Goal: Task Accomplishment & Management: Complete application form

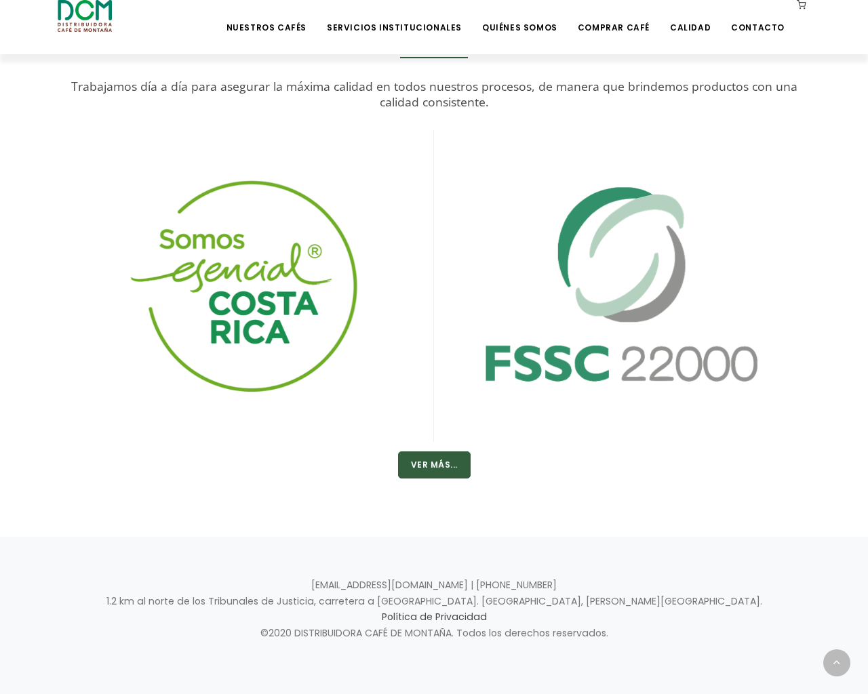
scroll to position [2530, 0]
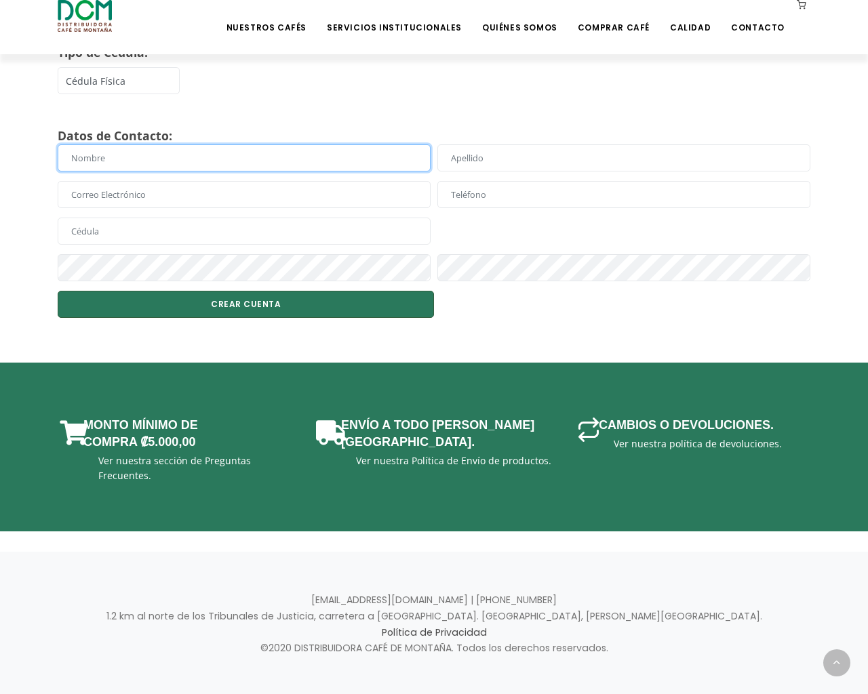
scroll to position [439, 0]
type input "KfnqDuxw"
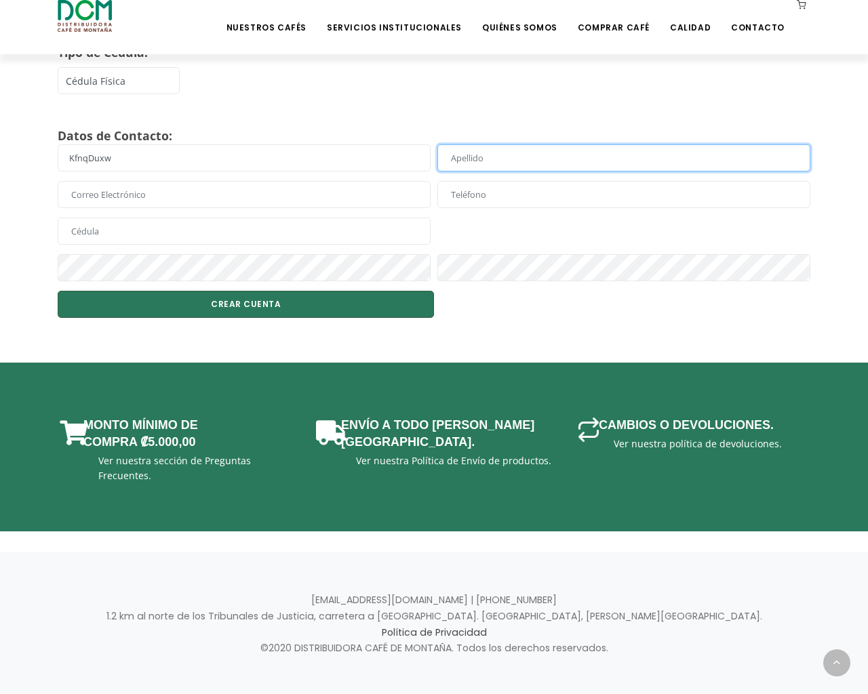
type input "KfnqDuxw"
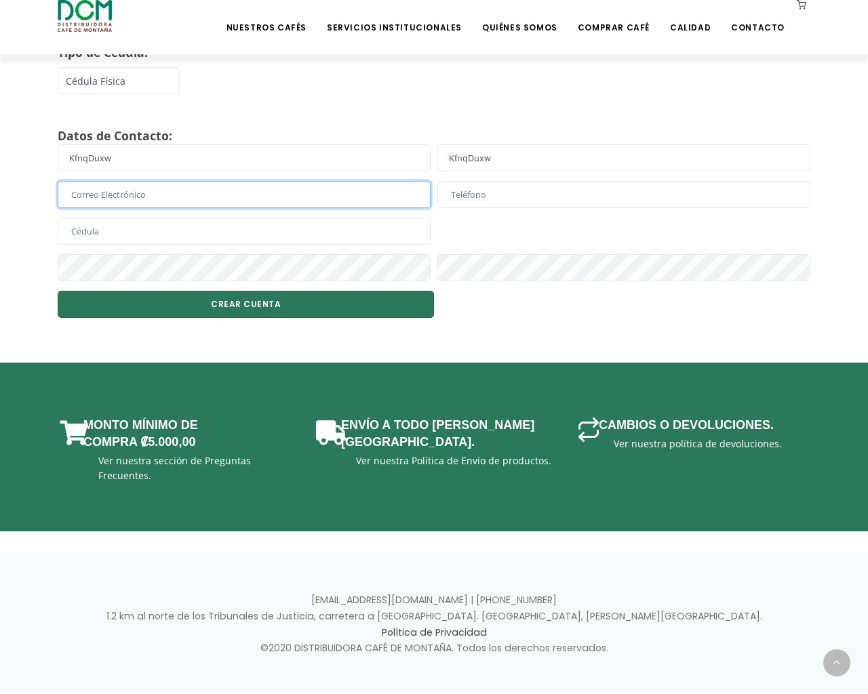
type input "testing@example.com"
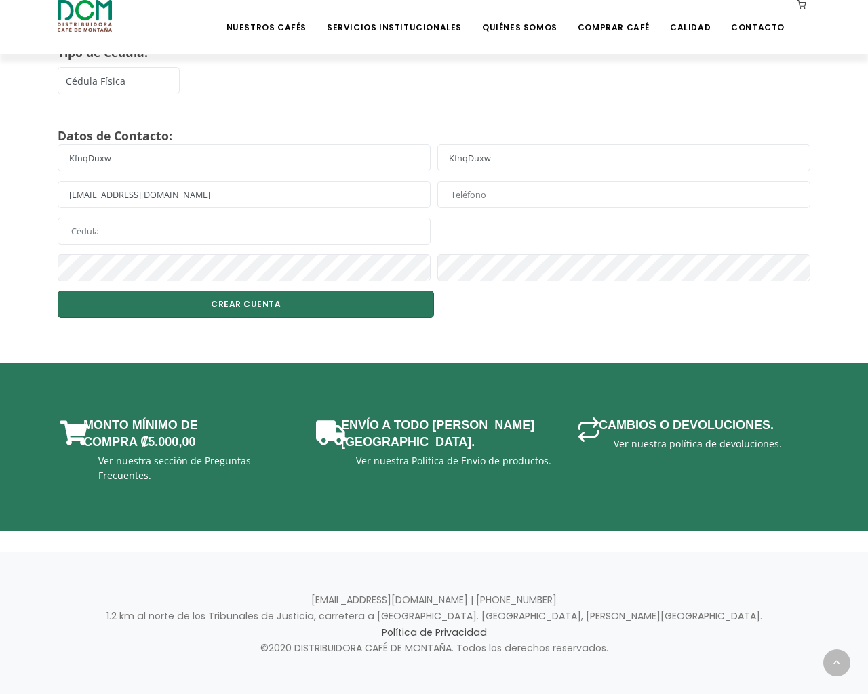
type input "555-666-0606"
type input "1"
select select "02"
type input "KfnqDuxw"
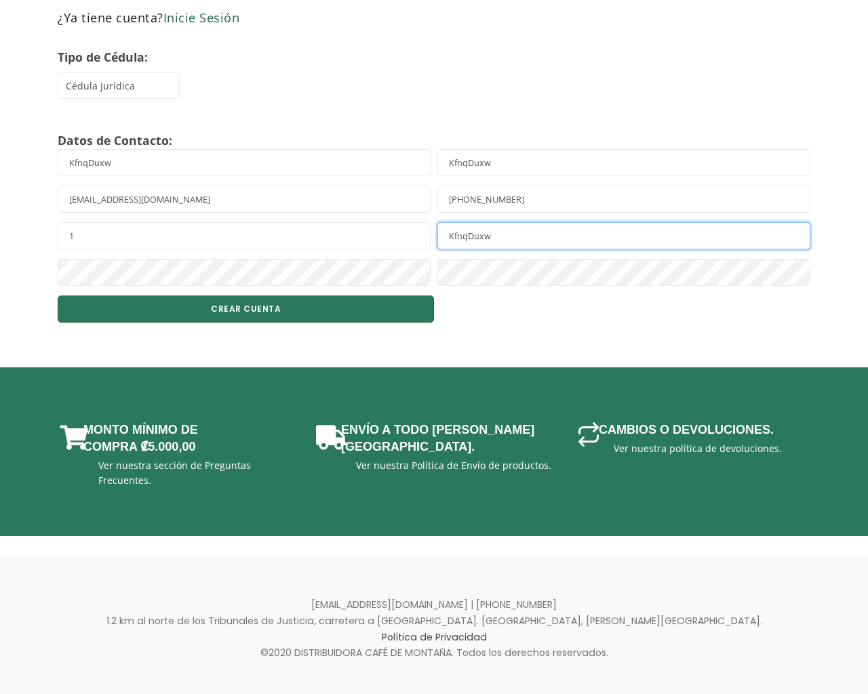
scroll to position [1, 0]
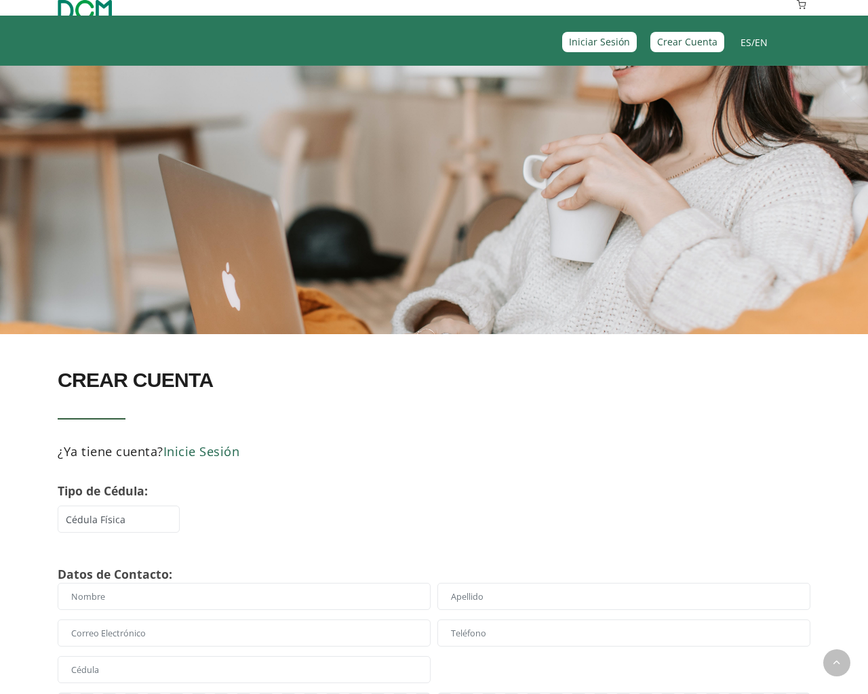
scroll to position [439, 0]
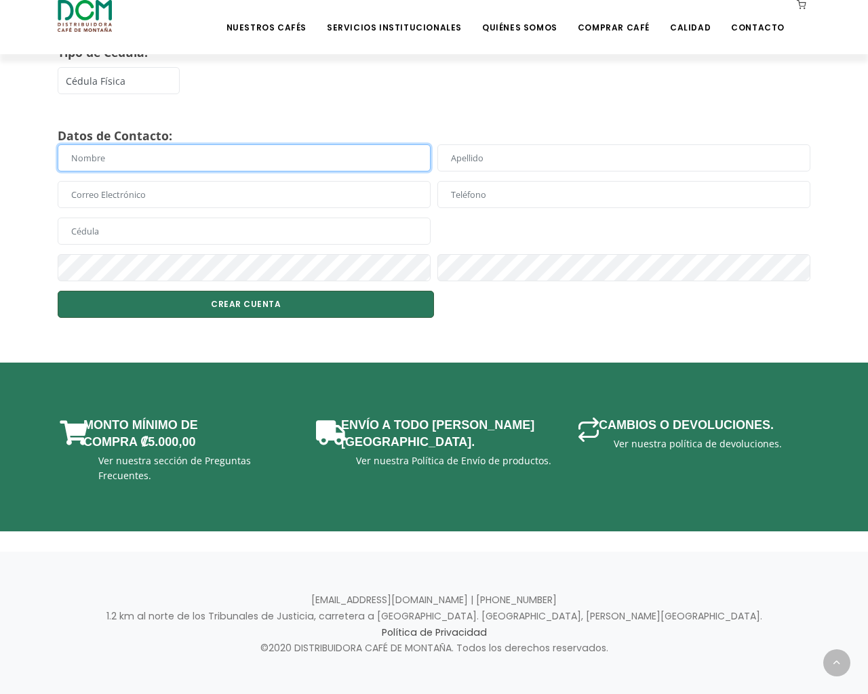
scroll to position [439, 0]
type input "KfnqDuxw"
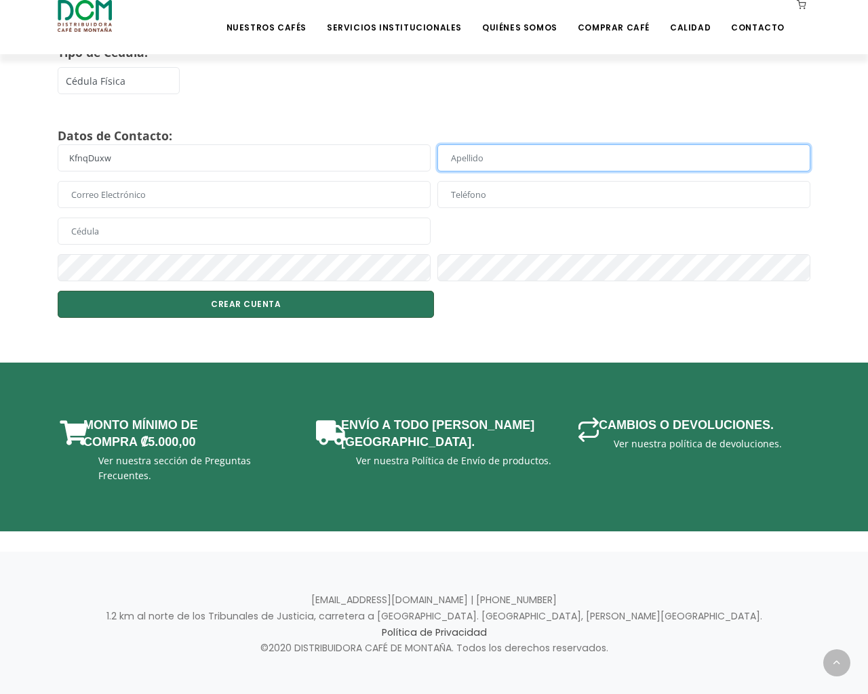
type input "KfnqDuxw"
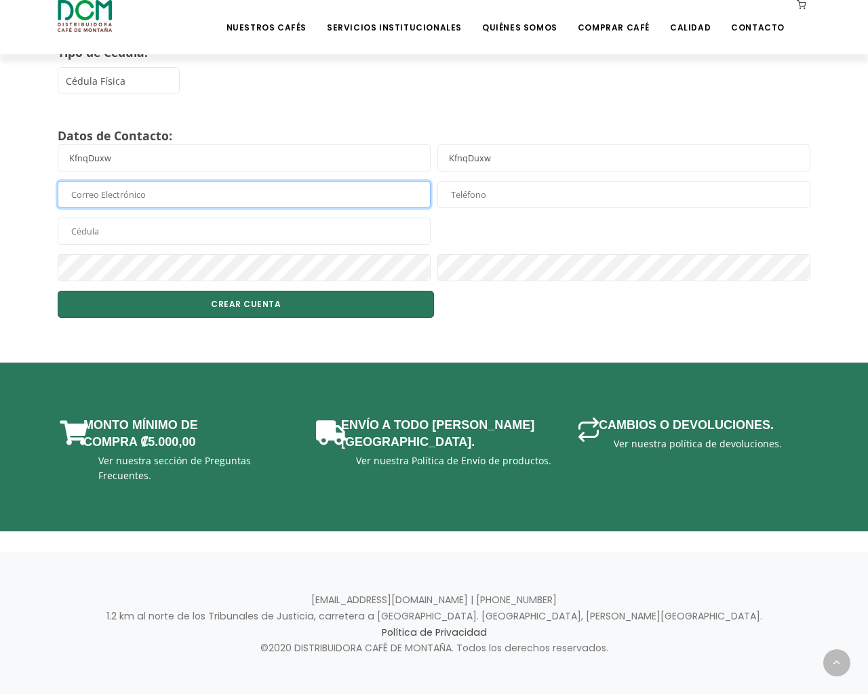
type input "testing@example.com"
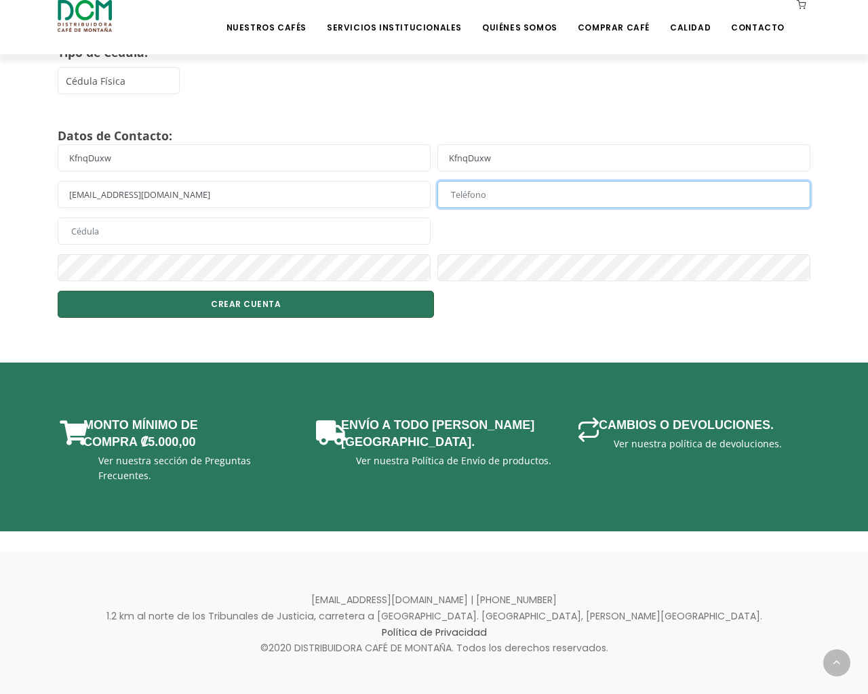
type input "555-666-0606"
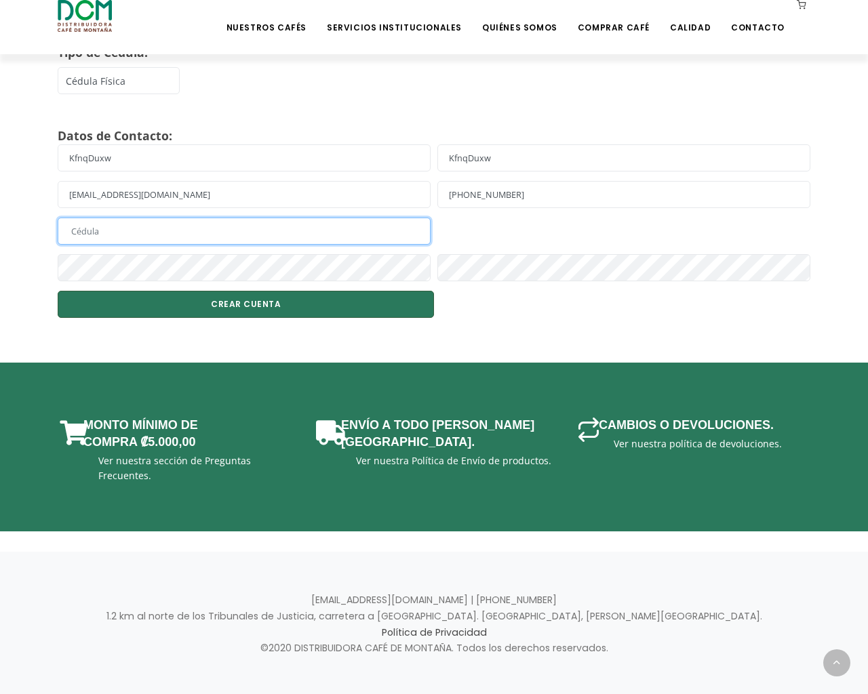
type input "1"
select select "02"
type input "KfnqDuxw"
select select "02"
